Goal: Information Seeking & Learning: Learn about a topic

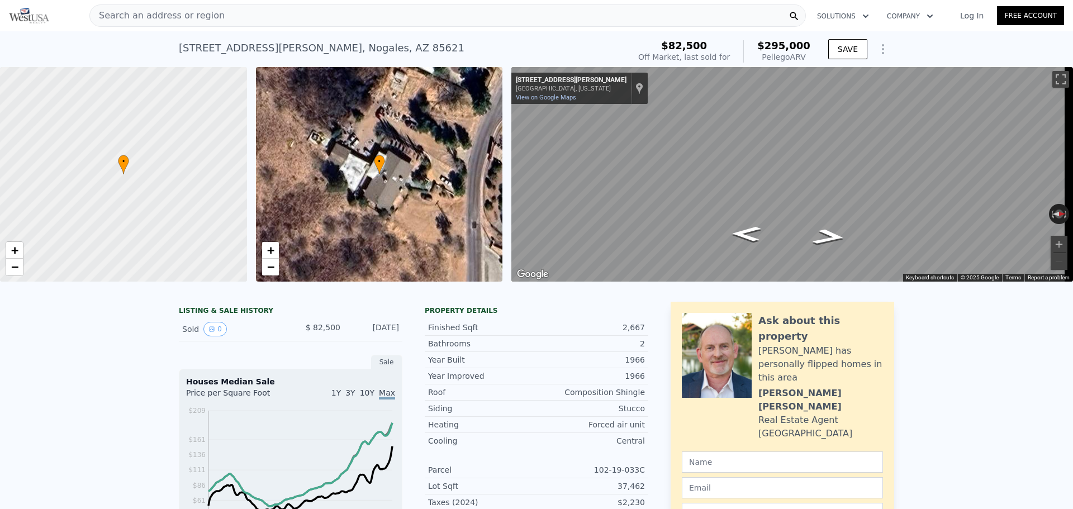
click at [882, 44] on icon "Show Options" at bounding box center [882, 48] width 13 height 13
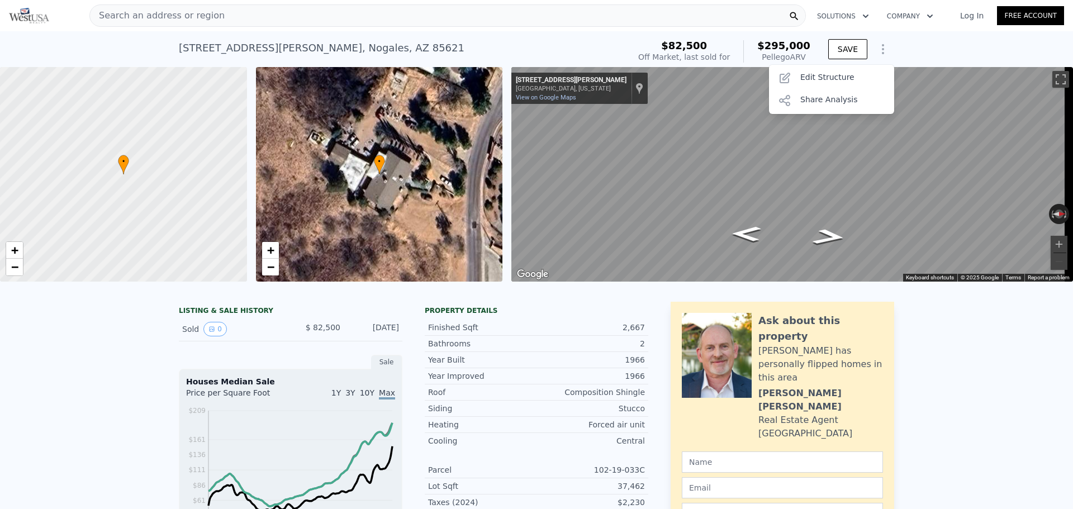
drag, startPoint x: 904, startPoint y: 45, endPoint x: 915, endPoint y: 51, distance: 12.8
click at [905, 45] on div "[STREET_ADDRESS][PERSON_NAME] Sold [DATE] for $82,500 (~ARV $295k ) $82,500 Off…" at bounding box center [536, 49] width 1073 height 36
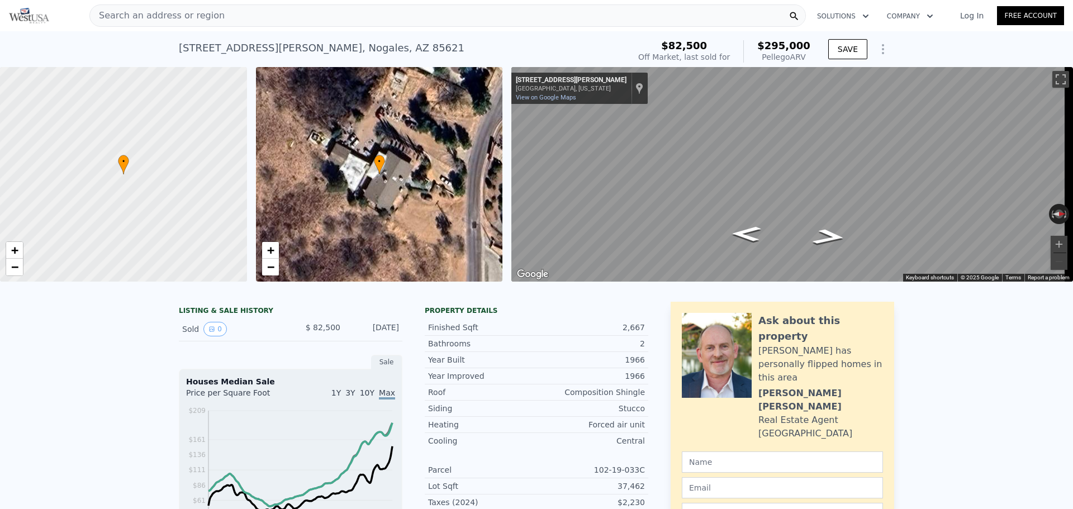
click at [27, 18] on img at bounding box center [29, 16] width 40 height 16
